Goal: Task Accomplishment & Management: Complete application form

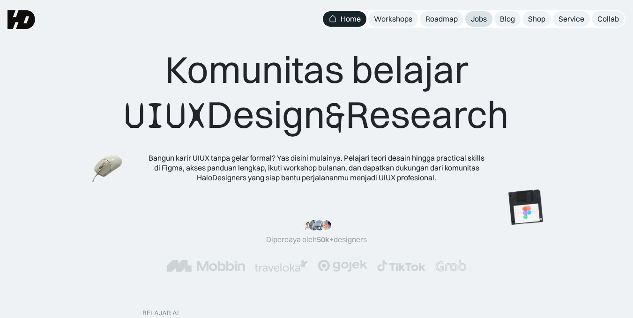
click at [479, 15] on div "Jobs" at bounding box center [479, 19] width 16 height 10
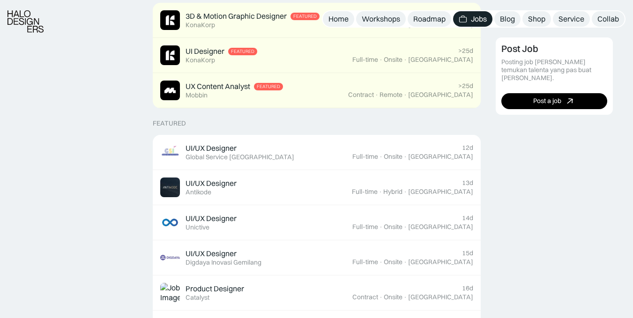
scroll to position [272, 0]
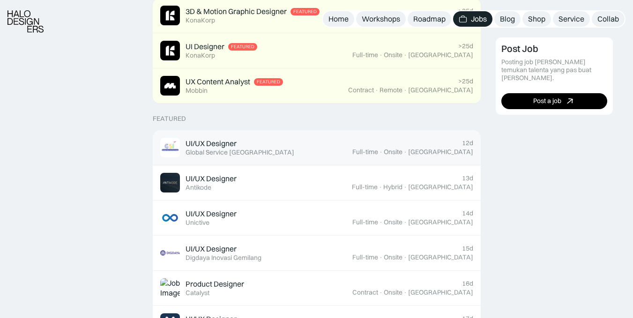
click at [247, 141] on div "UI/UX Designer Featured Global Service [GEOGRAPHIC_DATA]" at bounding box center [239, 148] width 109 height 18
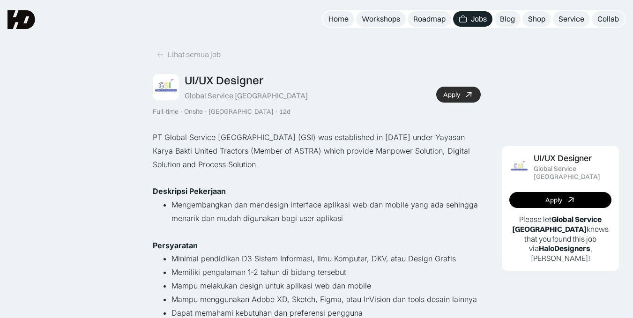
click at [450, 95] on div "Apply" at bounding box center [451, 95] width 17 height 8
